Goal: Information Seeking & Learning: Learn about a topic

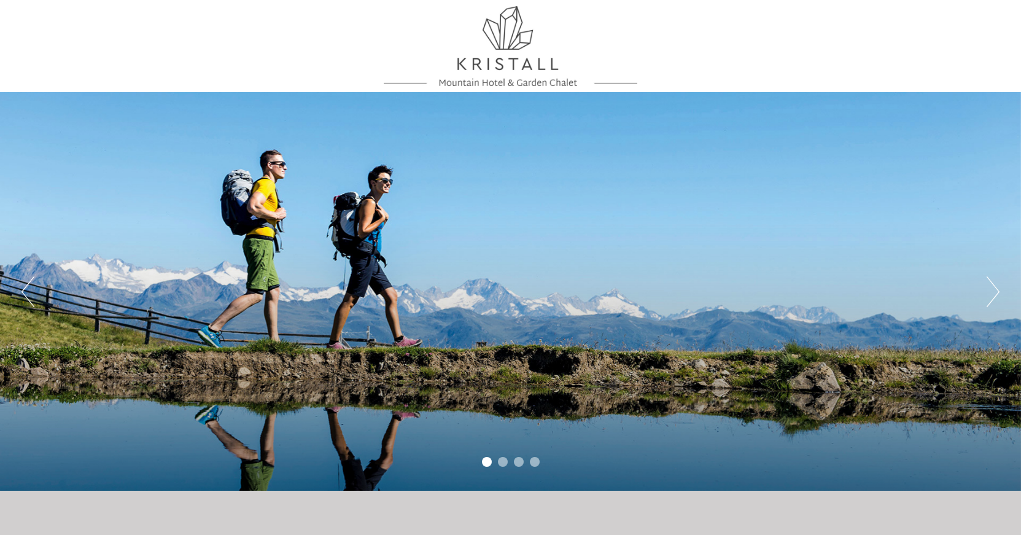
scroll to position [376, 0]
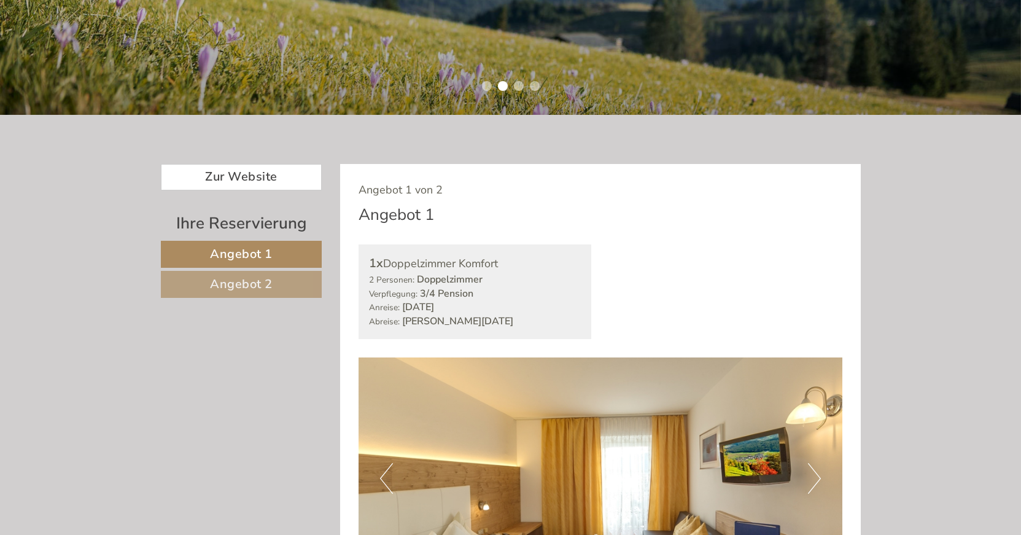
click at [285, 281] on link "Angebot 2" at bounding box center [242, 284] width 162 height 27
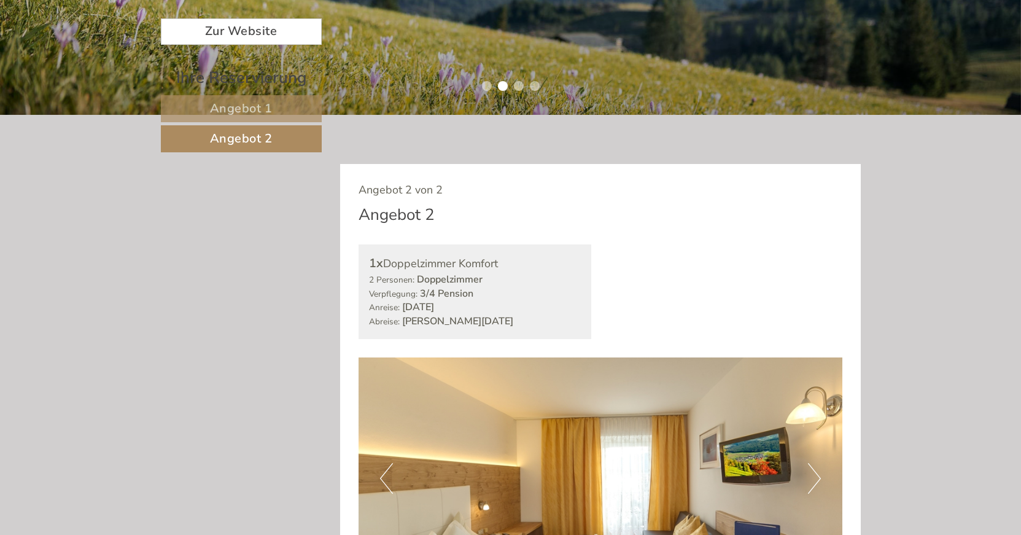
scroll to position [540, 0]
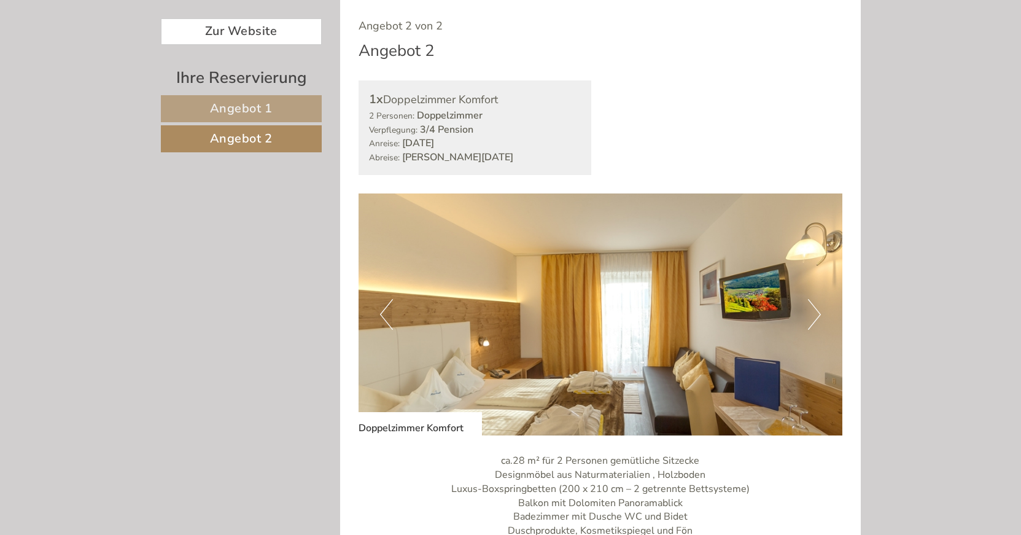
click at [224, 109] on span "Angebot 1" at bounding box center [241, 108] width 63 height 17
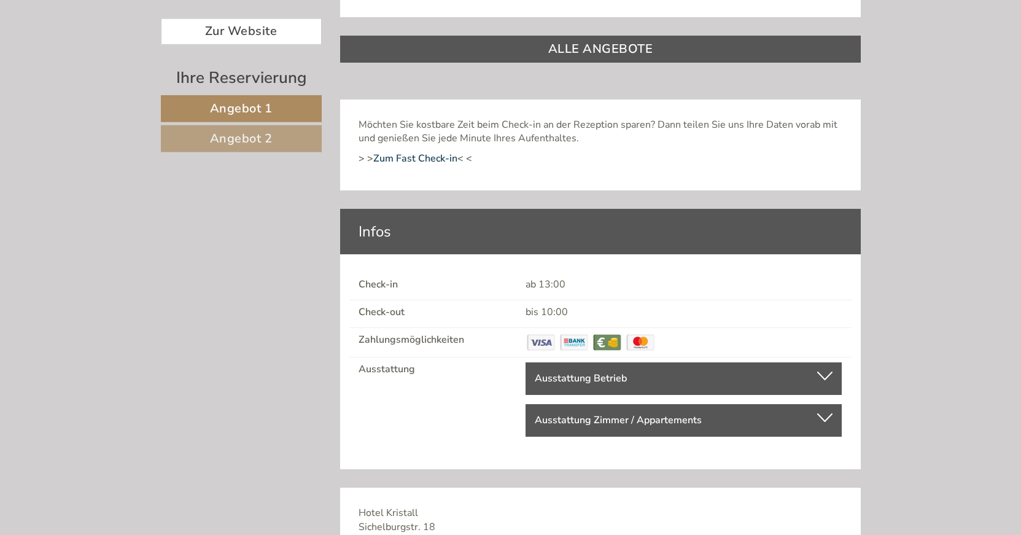
scroll to position [1292, 0]
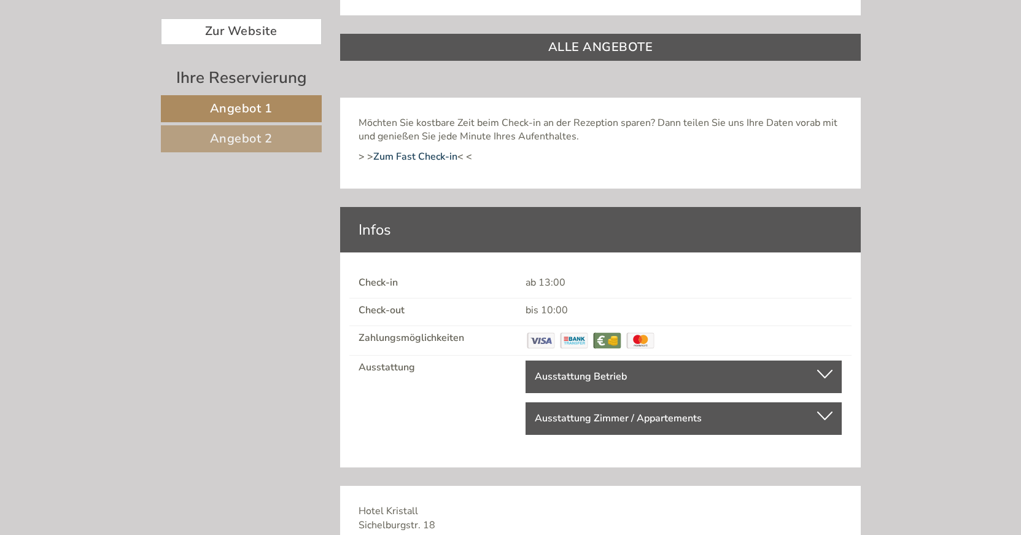
click at [968, 221] on div "Möchten Sie kostbare Zeit beim Check-in an der Rezeption sparen? Dann teilen Si…" at bounding box center [510, 28] width 1021 height 1658
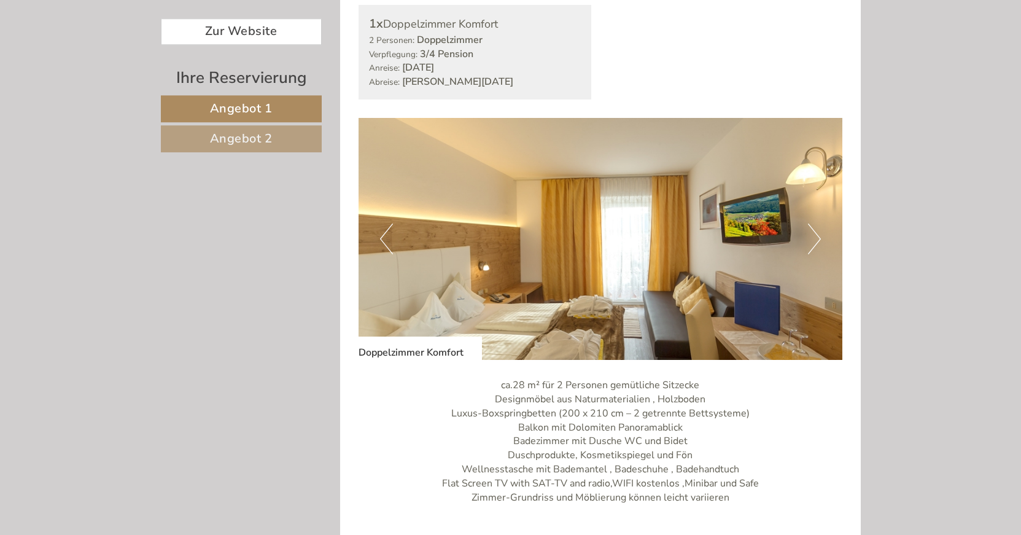
scroll to position [602, 0]
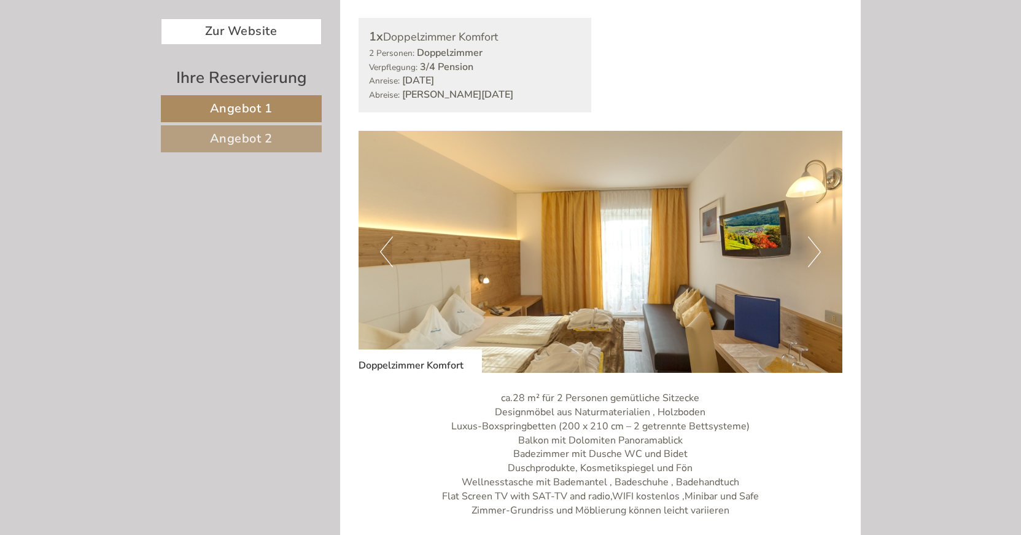
click at [260, 138] on span "Angebot 2" at bounding box center [241, 138] width 63 height 17
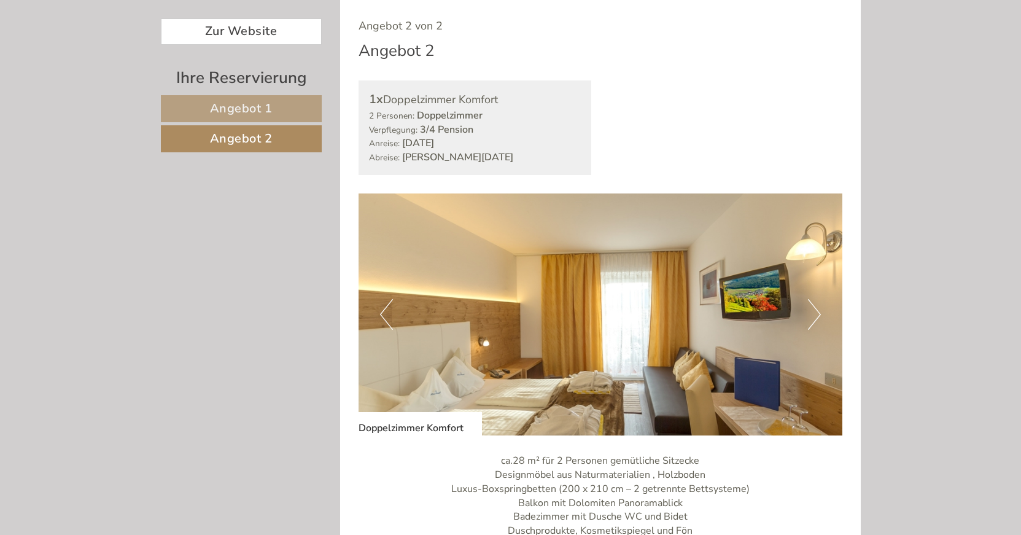
click at [275, 112] on link "Angebot 1" at bounding box center [241, 108] width 161 height 27
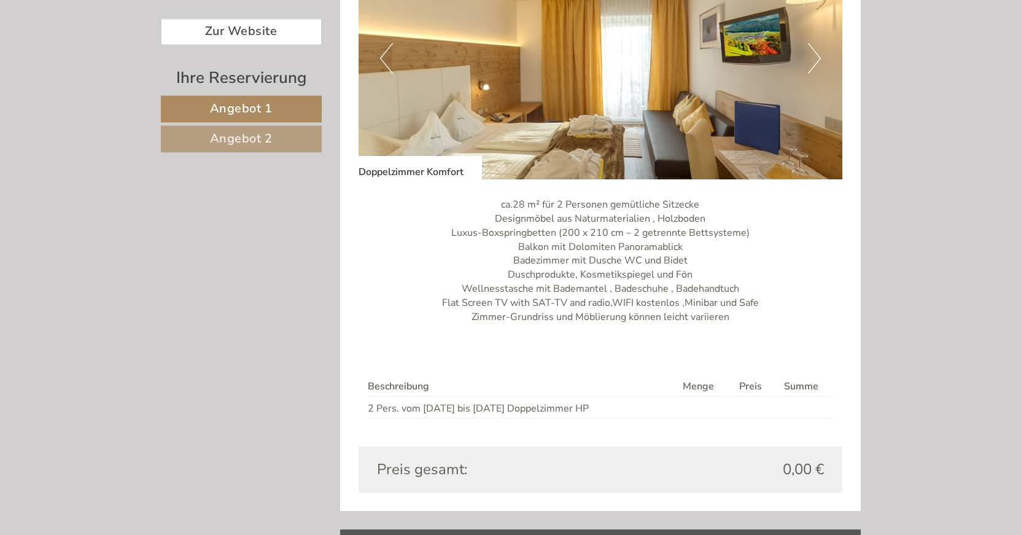
scroll to position [853, 0]
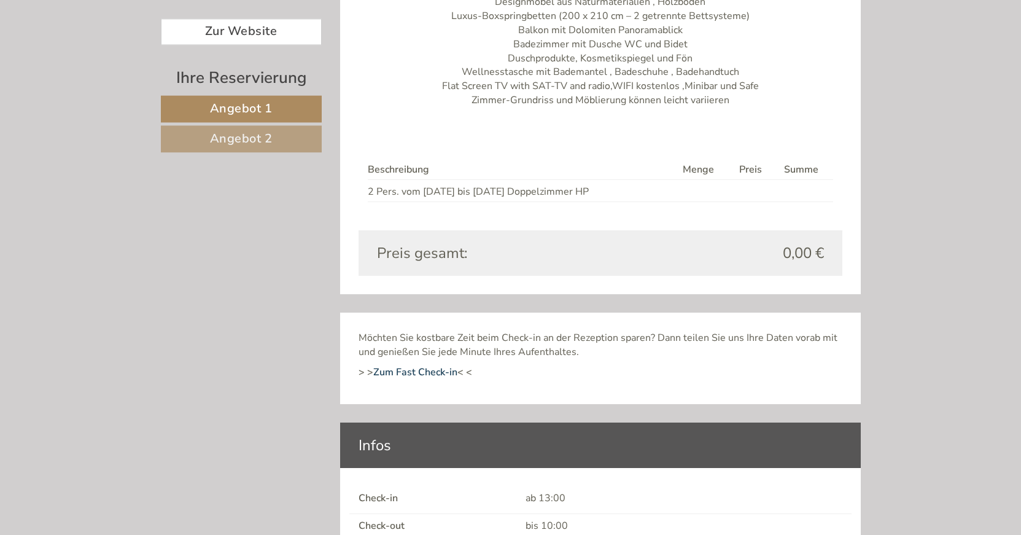
scroll to position [1879, 0]
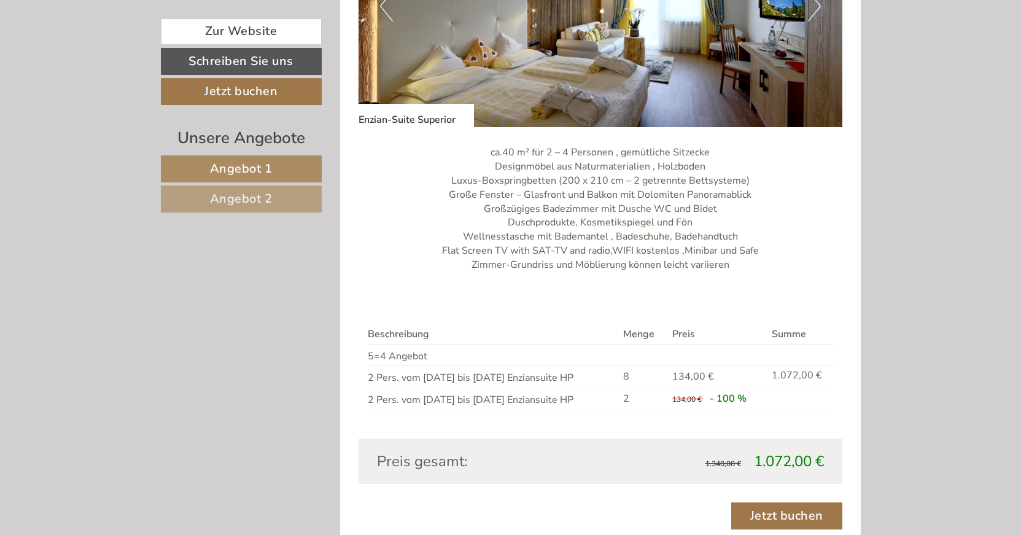
scroll to position [1002, 0]
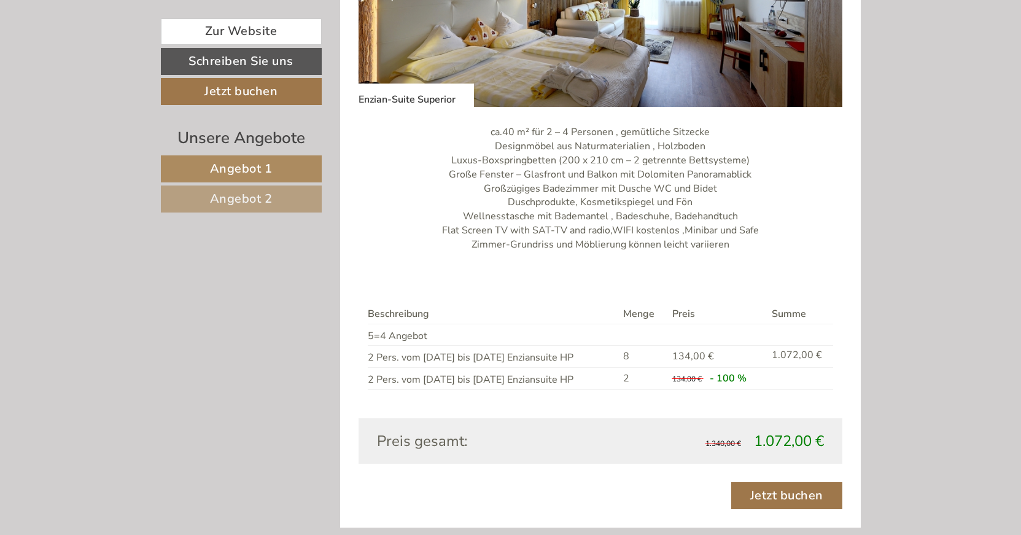
click at [245, 192] on span "Angebot 2" at bounding box center [241, 198] width 63 height 17
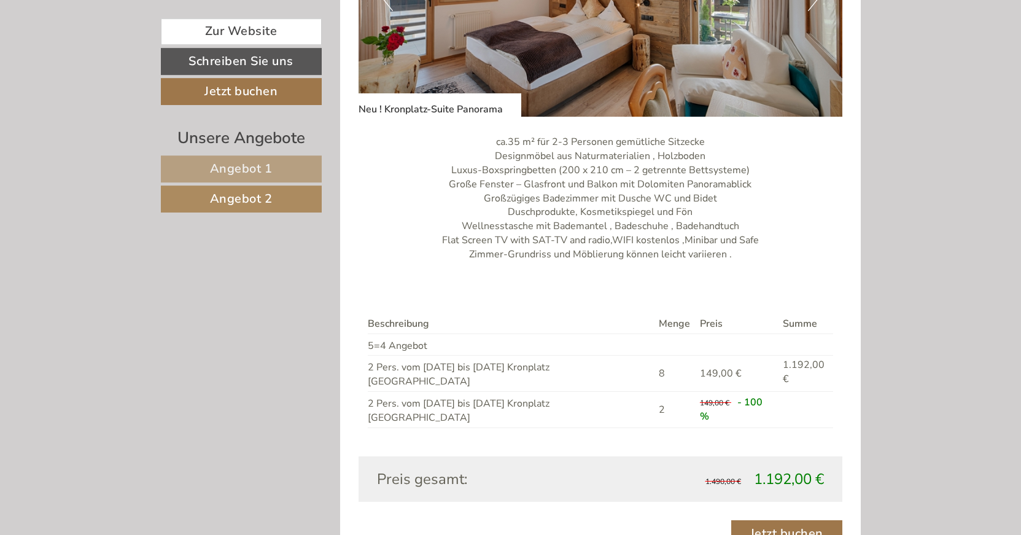
scroll to position [1050, 0]
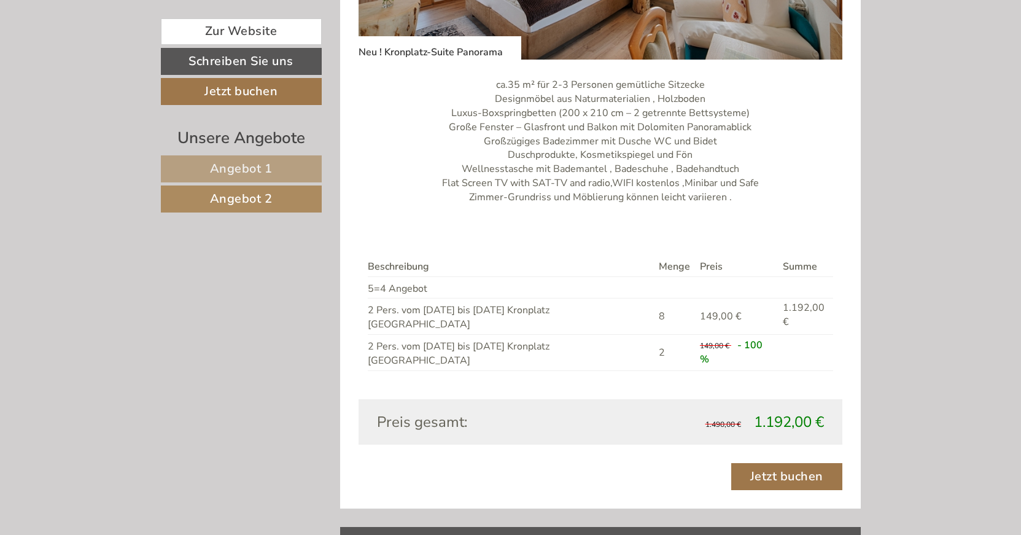
click at [271, 174] on span "Angebot 1" at bounding box center [241, 168] width 63 height 17
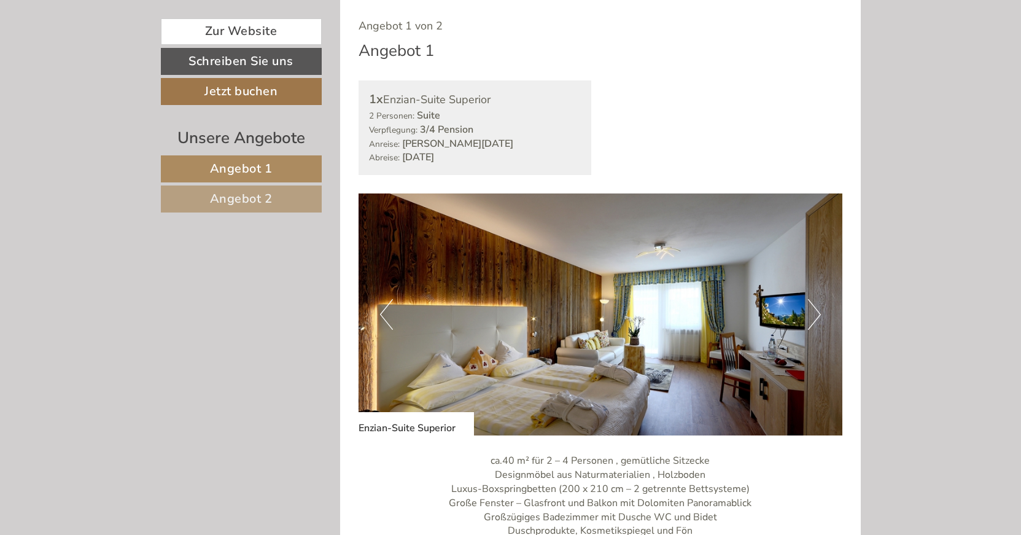
scroll to position [987, 0]
